Goal: Information Seeking & Learning: Learn about a topic

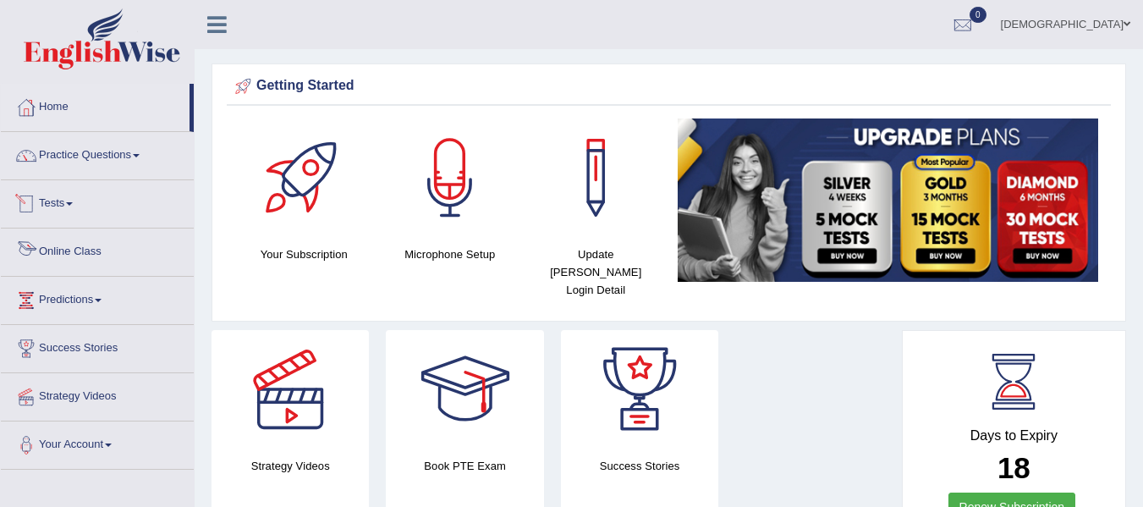
click at [87, 244] on link "Online Class" at bounding box center [97, 249] width 193 height 42
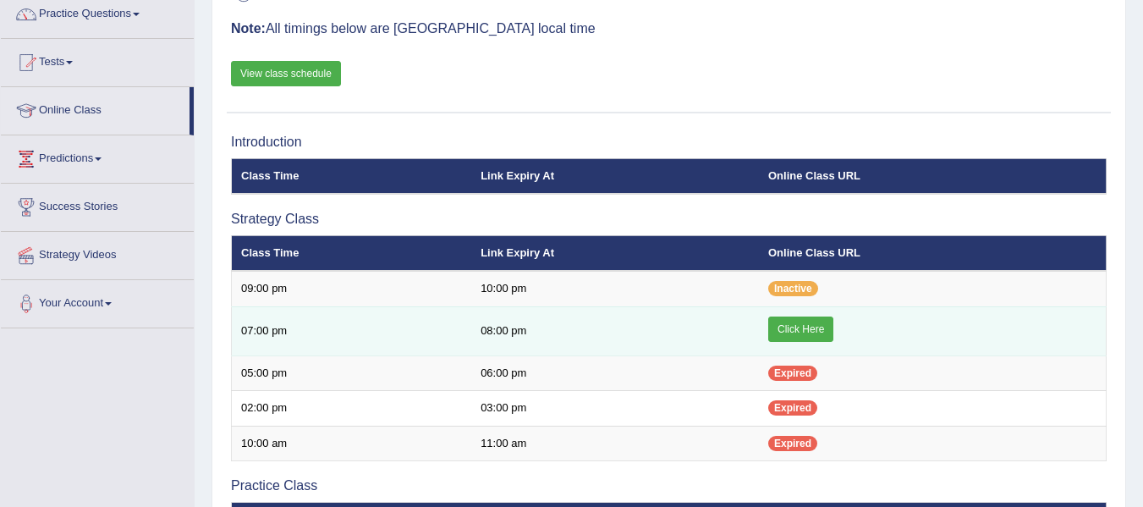
click at [806, 325] on link "Click Here" at bounding box center [800, 328] width 65 height 25
